Goal: Find specific page/section: Find specific page/section

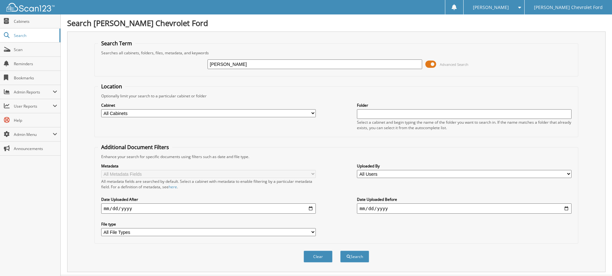
type input "[PERSON_NAME]"
click at [340, 251] on button "Search" at bounding box center [354, 257] width 29 height 12
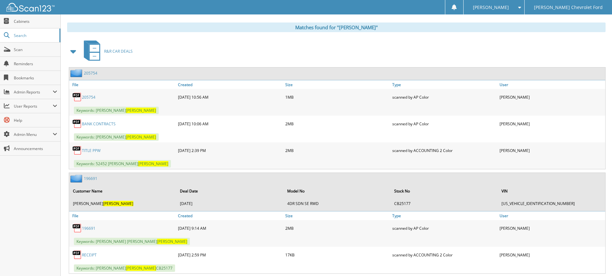
scroll to position [287, 0]
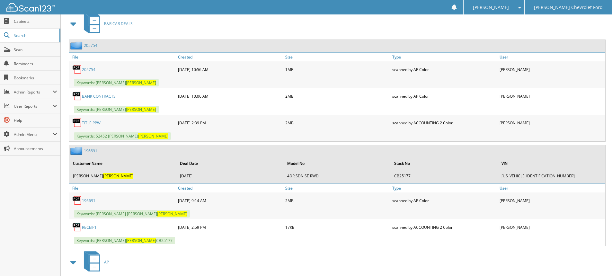
click at [93, 123] on link "TITLE PPW" at bounding box center [91, 122] width 19 height 5
click at [97, 96] on link "BANK CONTRACTS" at bounding box center [99, 95] width 34 height 5
click at [87, 97] on link "BANK CONTRACTS" at bounding box center [99, 95] width 34 height 5
click at [39, 21] on span "Cabinets" at bounding box center [35, 21] width 43 height 5
